Goal: Navigation & Orientation: Understand site structure

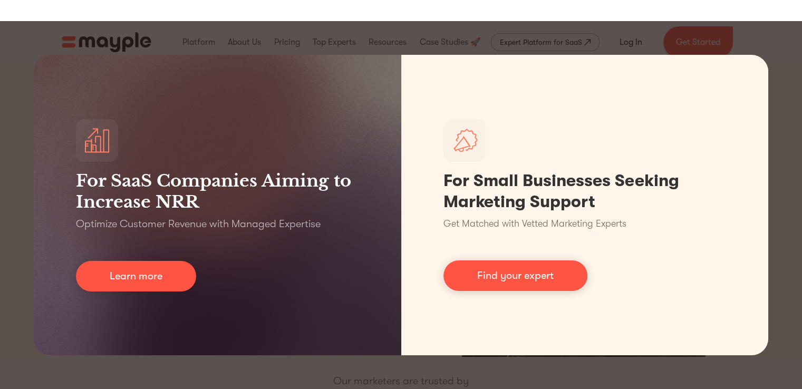
click at [542, 373] on div "For SaaS Companies Aiming to Increase NRR Optimize Customer Revenue with Manage…" at bounding box center [401, 205] width 802 height 368
click at [26, 43] on div "For SaaS Companies Aiming to Increase NRR Optimize Customer Revenue with Manage…" at bounding box center [401, 205] width 802 height 368
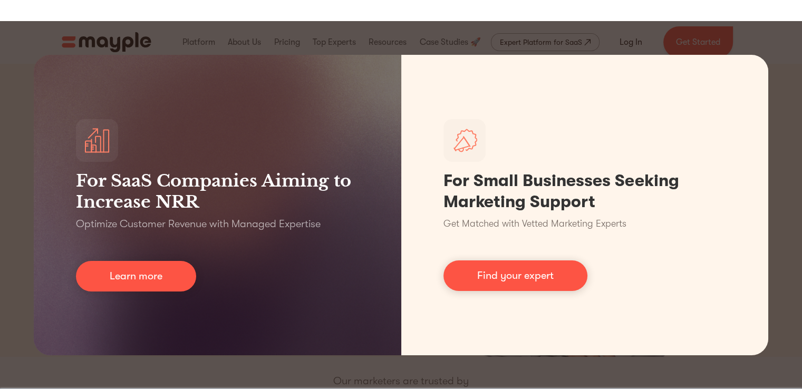
click at [221, 41] on div "For SaaS Companies Aiming to Increase NRR Optimize Customer Revenue with Manage…" at bounding box center [401, 205] width 802 height 368
click at [473, 371] on div "For SaaS Companies Aiming to Increase NRR Optimize Customer Revenue with Manage…" at bounding box center [401, 205] width 802 height 368
click at [473, 373] on div "For SaaS Companies Aiming to Increase NRR Optimize Customer Revenue with Manage…" at bounding box center [401, 205] width 802 height 368
click at [320, 32] on div "For SaaS Companies Aiming to Increase NRR Optimize Customer Revenue with Manage…" at bounding box center [401, 205] width 802 height 368
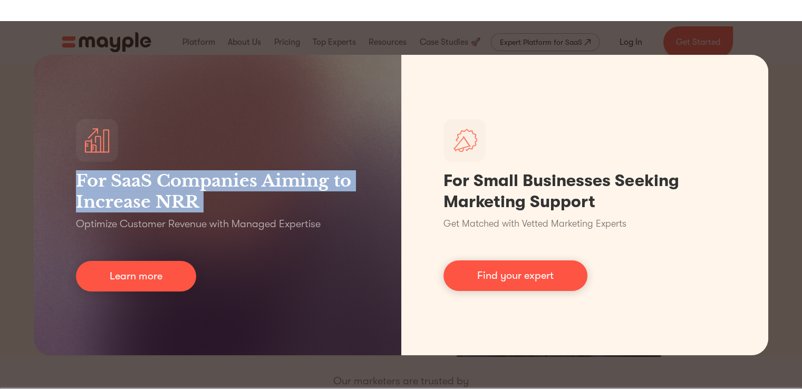
click at [320, 32] on div "For SaaS Companies Aiming to Increase NRR Optimize Customer Revenue with Manage…" at bounding box center [401, 205] width 802 height 368
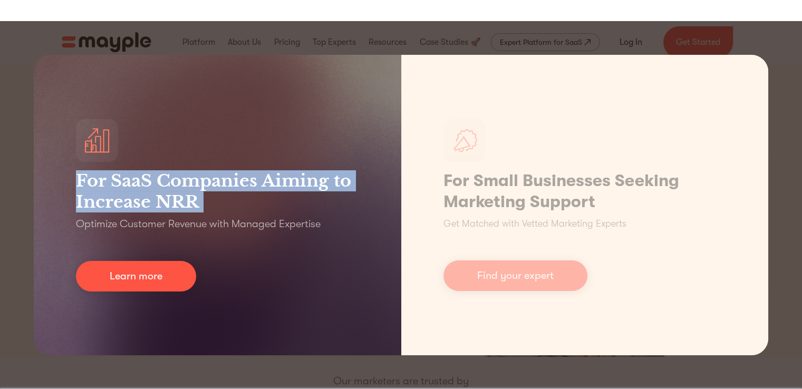
click at [351, 149] on div "For SaaS Companies Aiming to Increase NRR Optimize Customer Revenue with Manage…" at bounding box center [218, 205] width 368 height 301
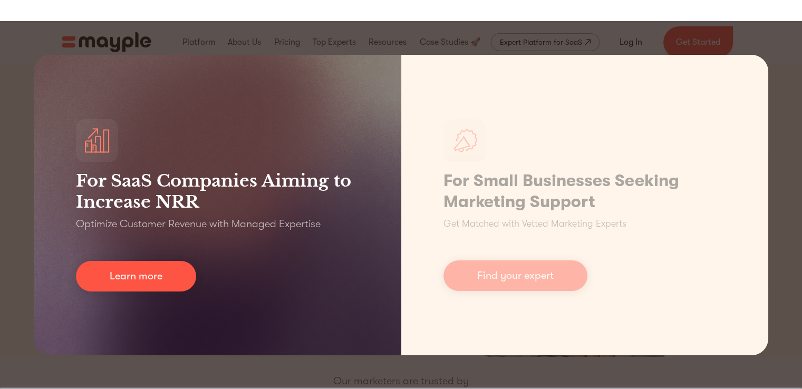
click at [135, 60] on div "For SaaS Companies Aiming to Increase NRR Optimize Customer Revenue with Manage…" at bounding box center [218, 205] width 368 height 301
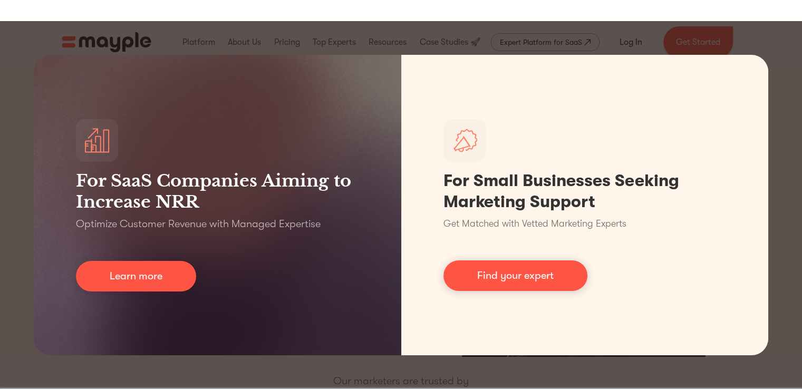
click at [776, 69] on div "For SaaS Companies Aiming to Increase NRR Optimize Customer Revenue with Manage…" at bounding box center [401, 205] width 802 height 368
